Goal: Transaction & Acquisition: Purchase product/service

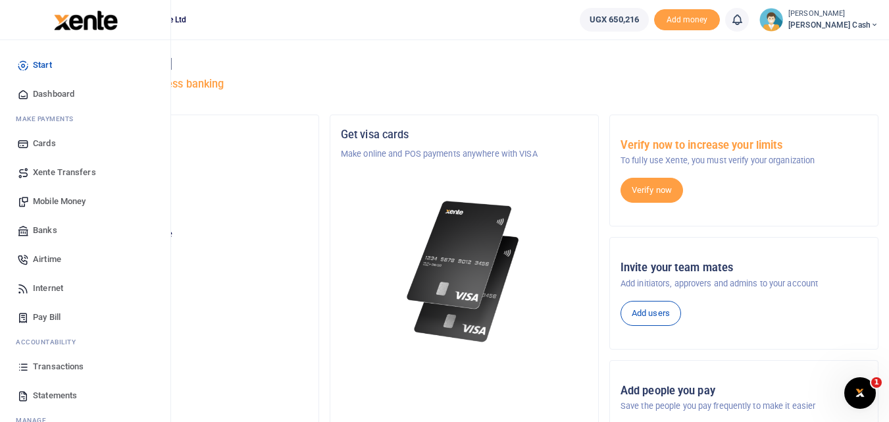
click at [51, 201] on span "Mobile Money" at bounding box center [59, 201] width 53 height 13
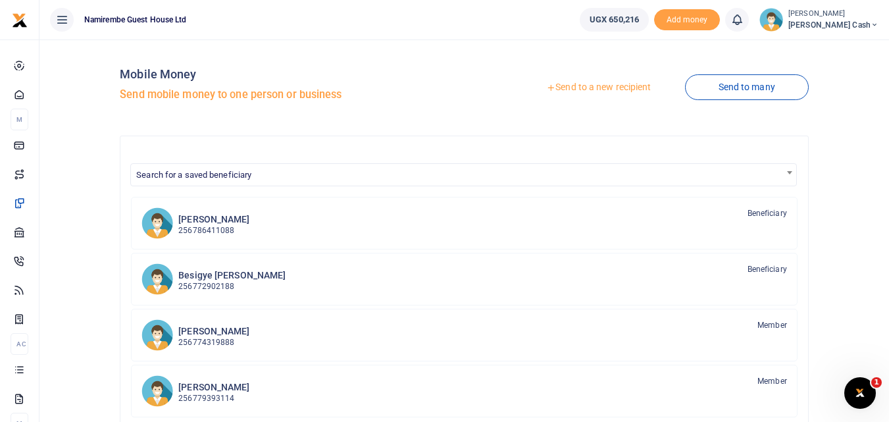
click at [599, 86] on link "Send to a new recipient" at bounding box center [599, 88] width 172 height 24
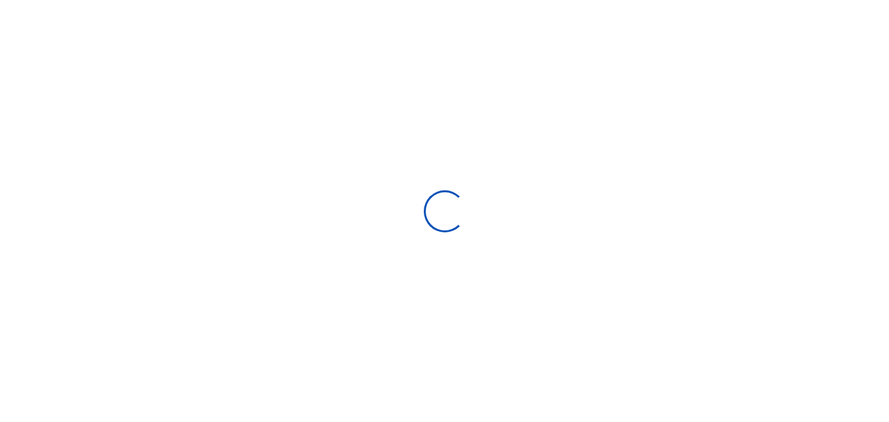
select select
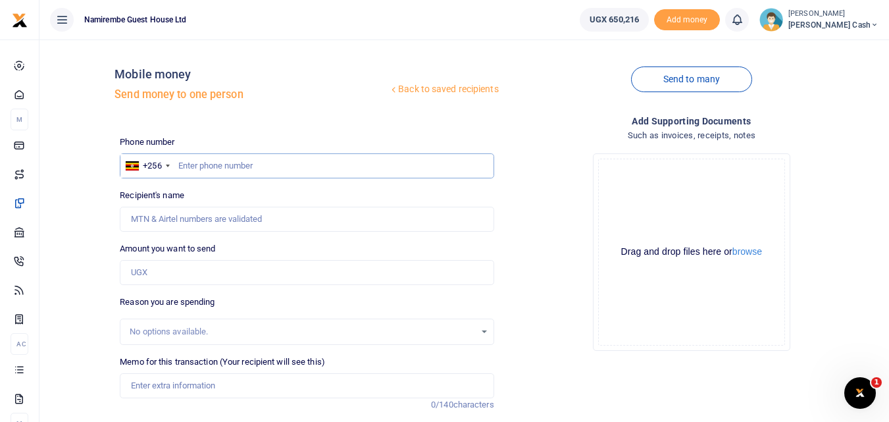
click at [180, 162] on input "text" at bounding box center [307, 165] width 374 height 25
type input "0772508937"
type input "Paul Ssembiro"
type input "0772508937"
click at [142, 271] on input "Amount you want to send" at bounding box center [307, 272] width 374 height 25
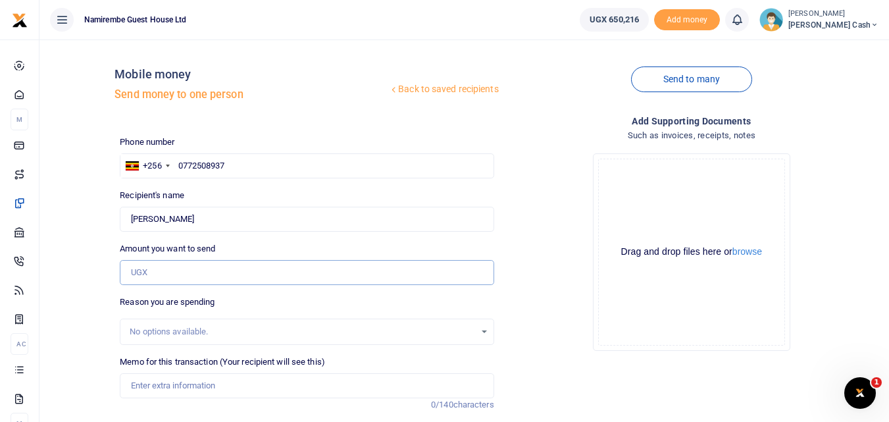
click at [153, 271] on input "Amount you want to send" at bounding box center [307, 272] width 374 height 25
click at [145, 286] on div "Phone number +256 Uganda +256 0772508937 Phone is required. Recipient's name Fo…" at bounding box center [307, 331] width 384 height 390
click at [147, 271] on input "Amount you want to send" at bounding box center [307, 272] width 374 height 25
click at [155, 275] on input "Amount you want to send" at bounding box center [307, 272] width 374 height 25
click at [136, 274] on input "Amount you want to send" at bounding box center [307, 272] width 374 height 25
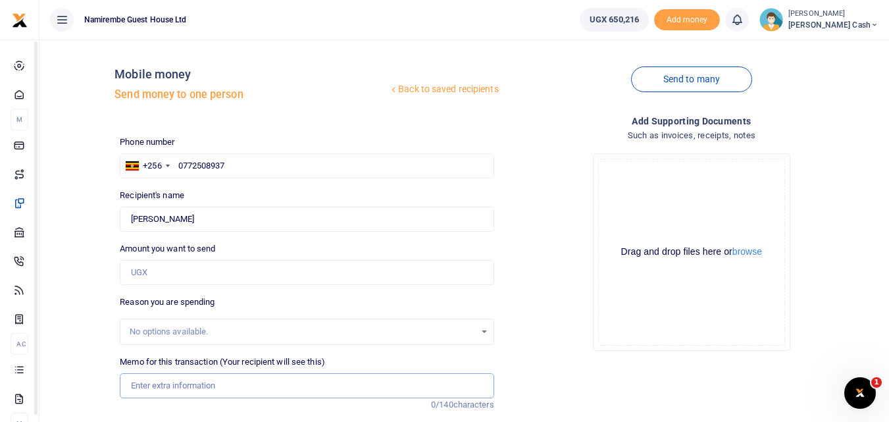
click at [160, 390] on input "Memo for this transaction (Your recipient will see this)" at bounding box center [307, 385] width 374 height 25
type input "B"
type input "being payment for refund"
click at [131, 270] on input "Amount you want to send" at bounding box center [307, 272] width 374 height 25
click at [136, 273] on input "Amount you want to send" at bounding box center [307, 272] width 374 height 25
